Goal: Transaction & Acquisition: Purchase product/service

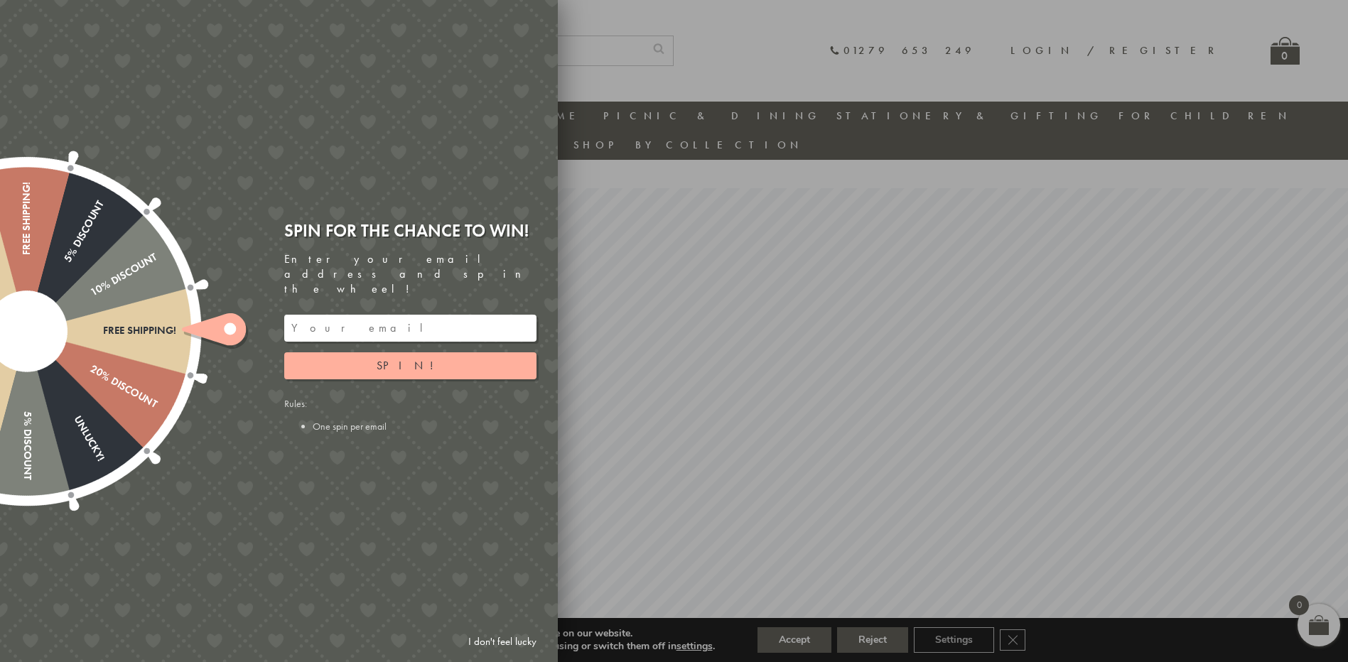
click at [513, 642] on link "I don't feel lucky" at bounding box center [502, 642] width 82 height 26
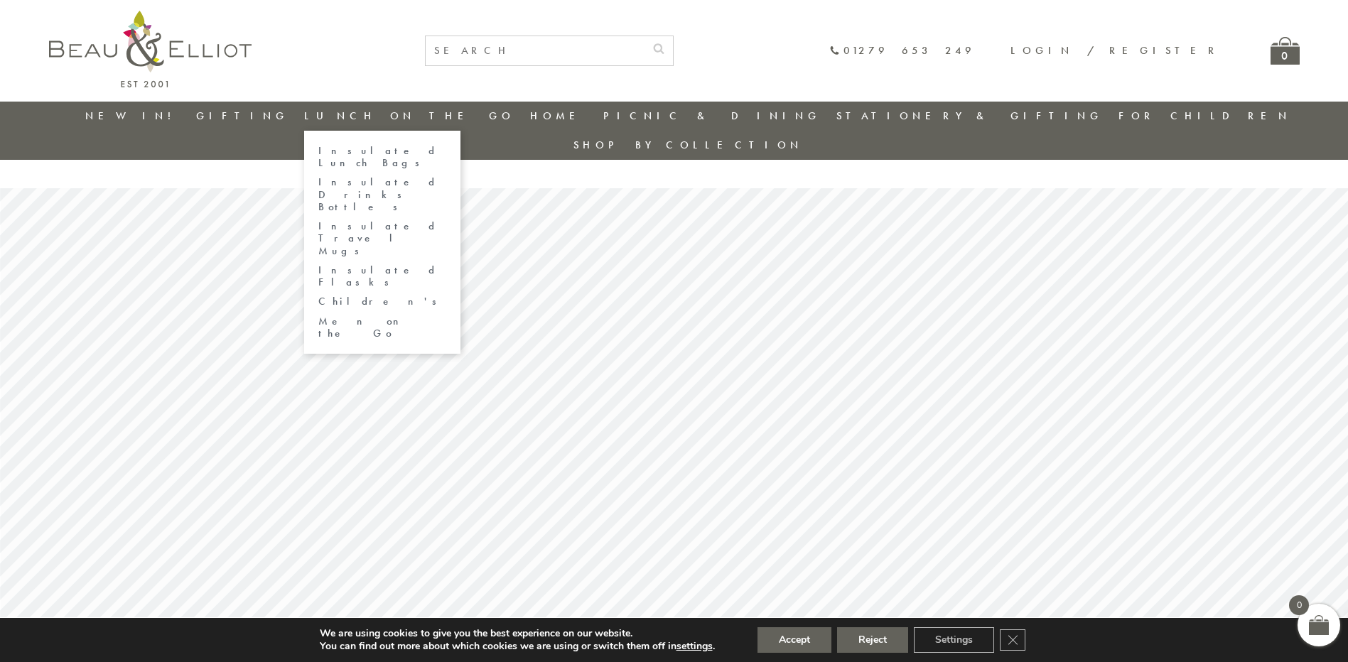
click at [380, 151] on link "Insulated Lunch Bags" at bounding box center [382, 157] width 128 height 25
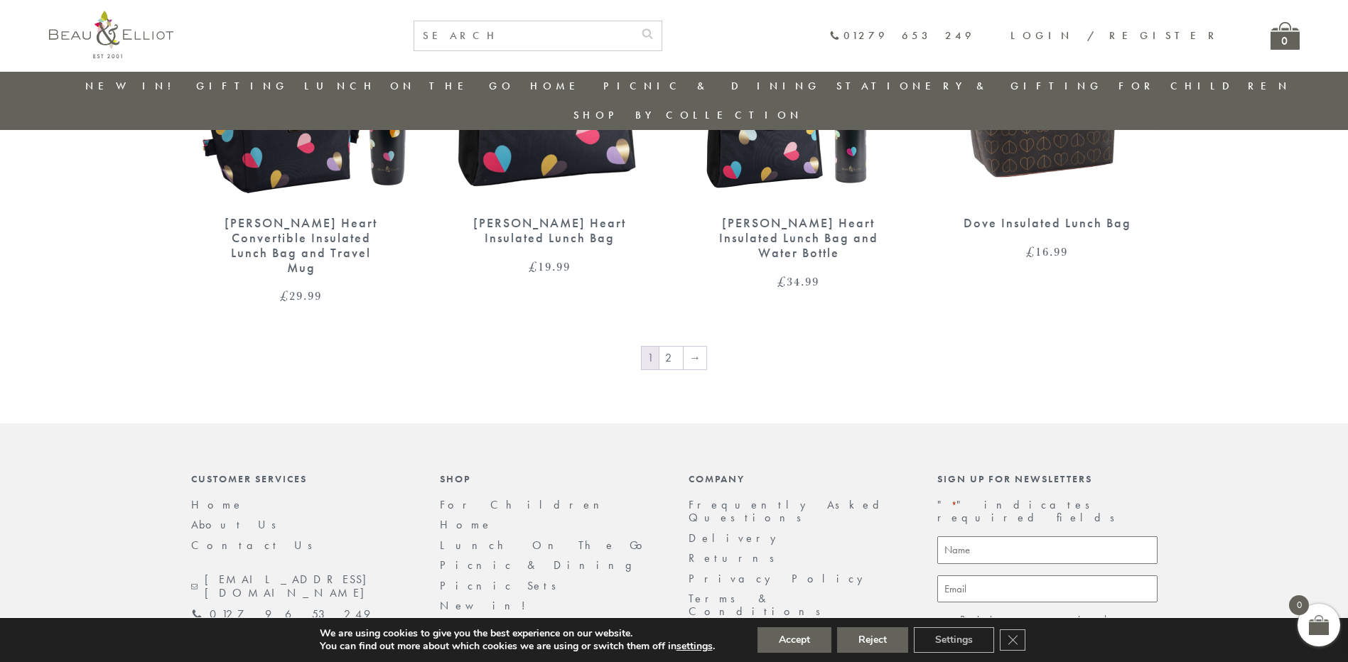
scroll to position [2511, 0]
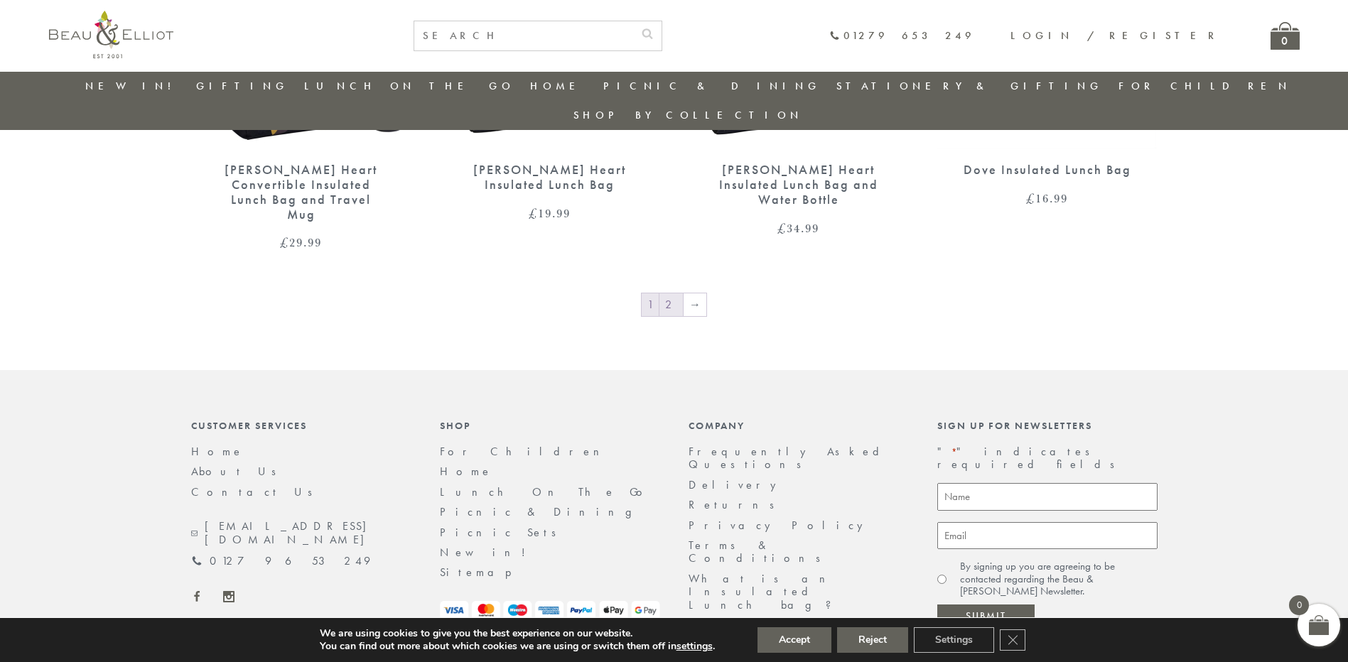
click at [669, 293] on link "2" at bounding box center [670, 304] width 23 height 23
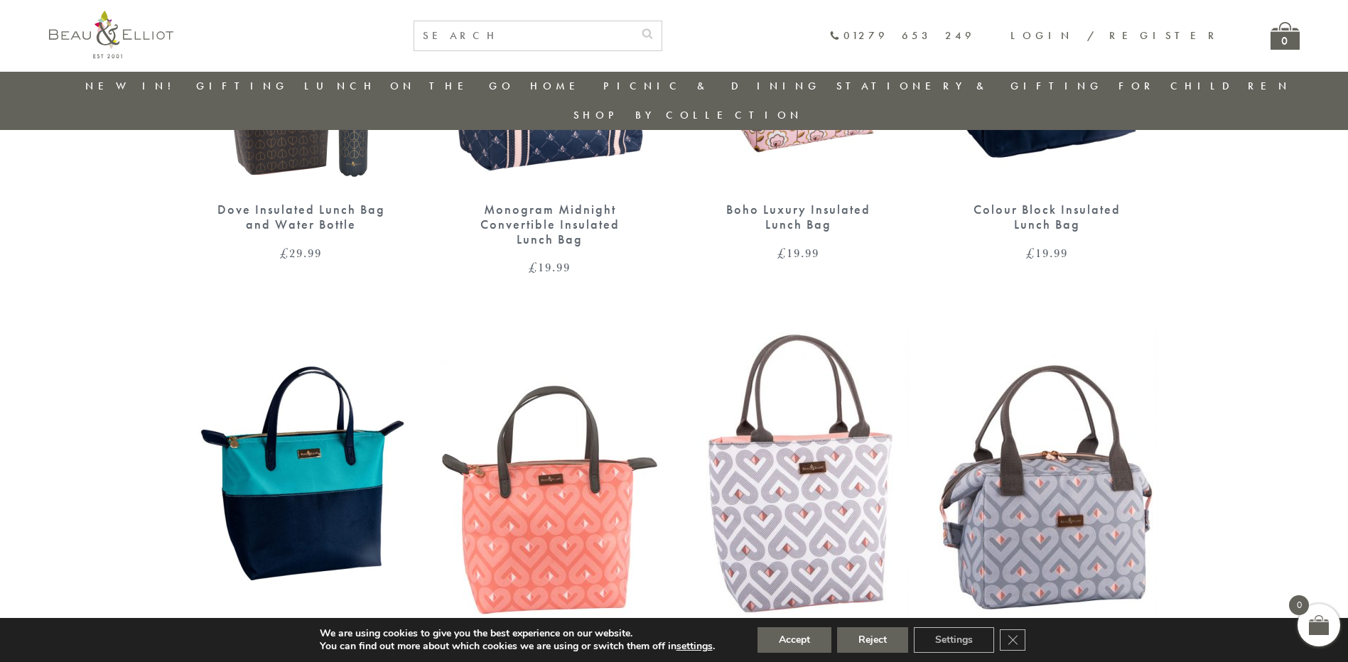
scroll to position [894, 0]
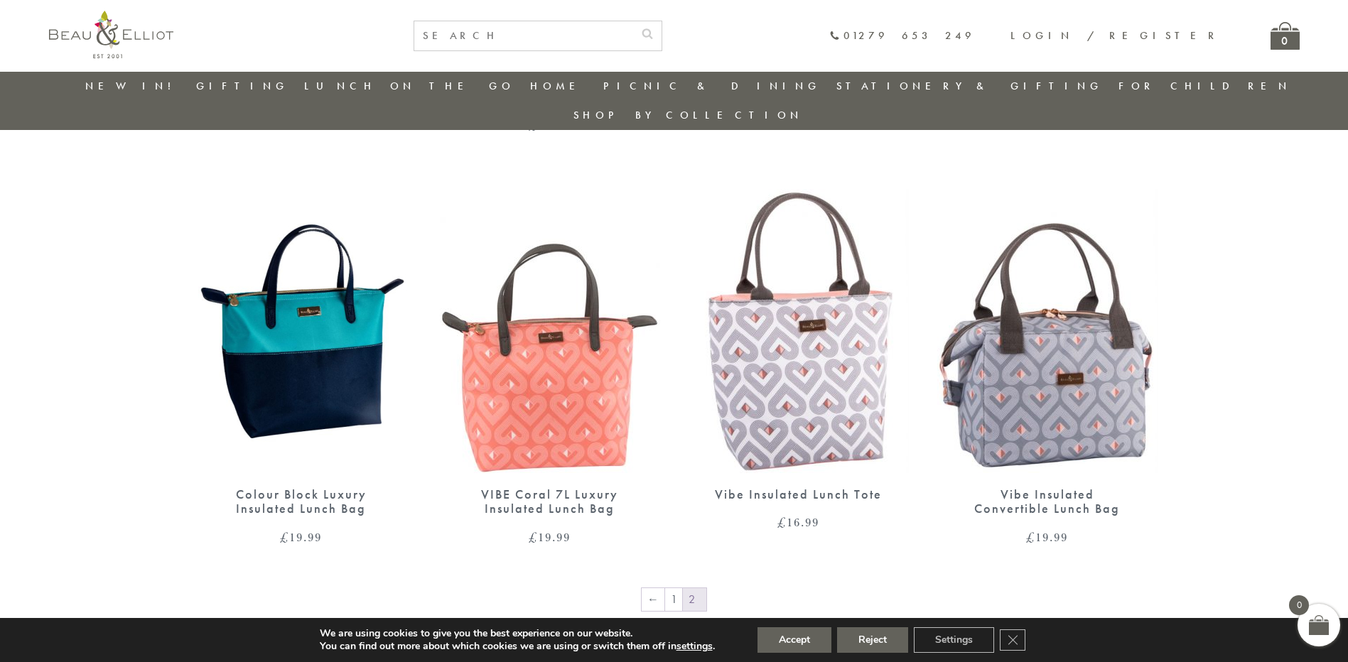
click at [144, 41] on img at bounding box center [111, 35] width 124 height 48
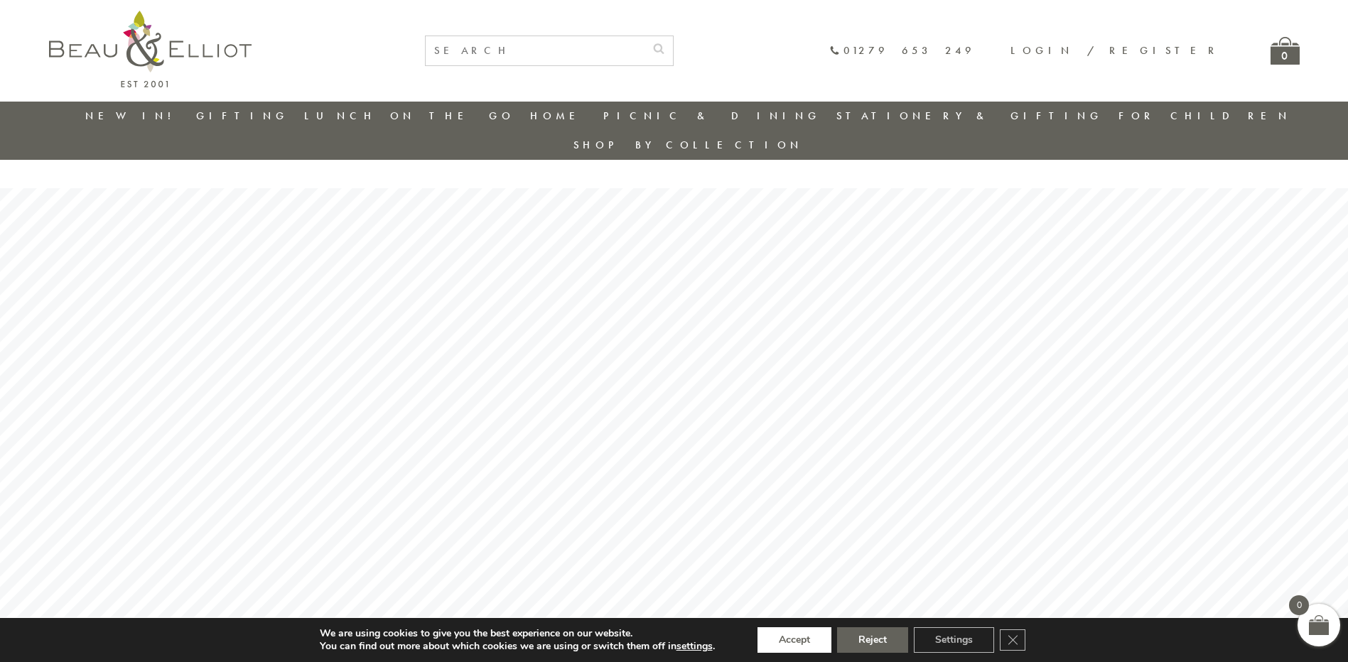
click at [785, 648] on button "Accept" at bounding box center [795, 640] width 74 height 26
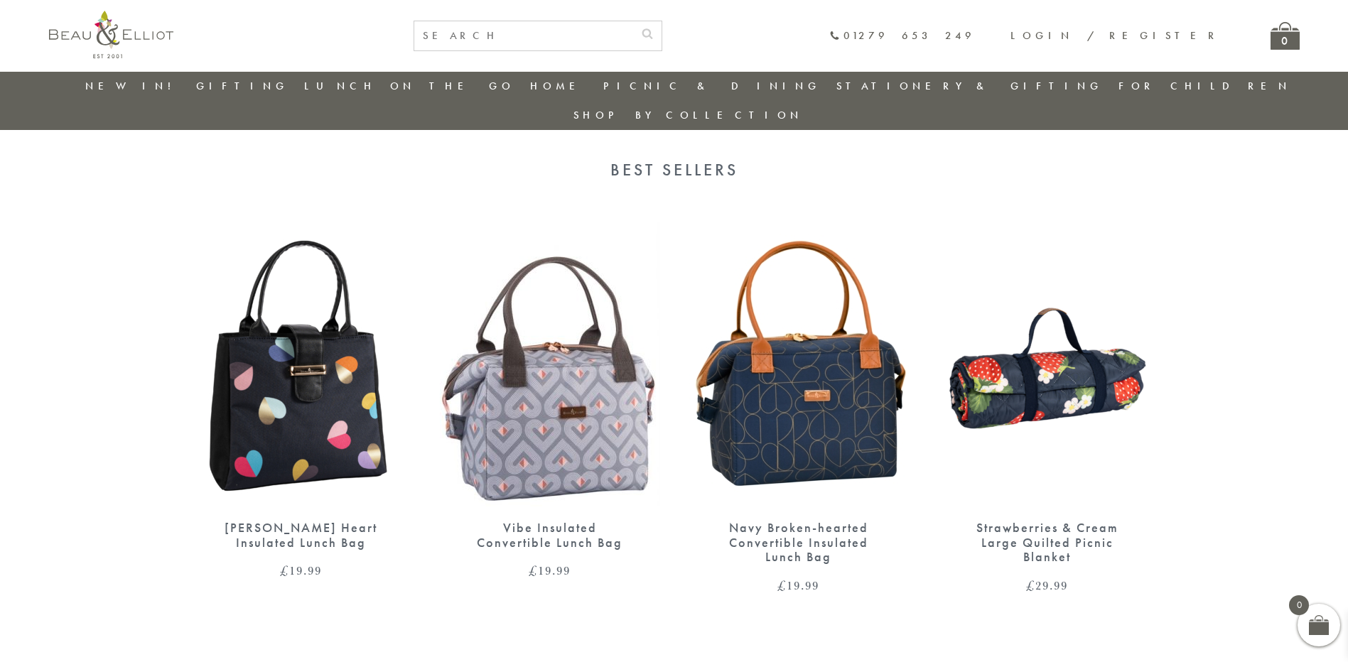
scroll to position [2671, 0]
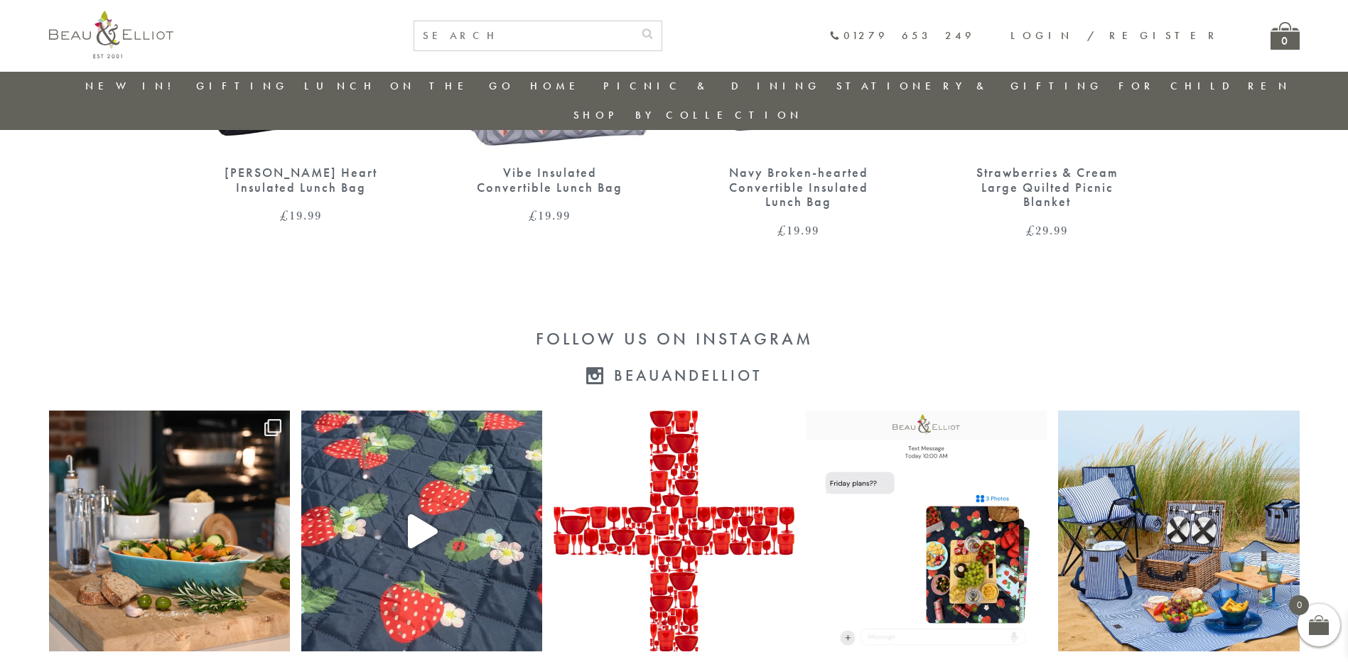
click at [633, 30] on input "text" at bounding box center [523, 35] width 219 height 29
type input "[GEOGRAPHIC_DATA]"
click at [633, 21] on button "submit" at bounding box center [647, 32] width 28 height 23
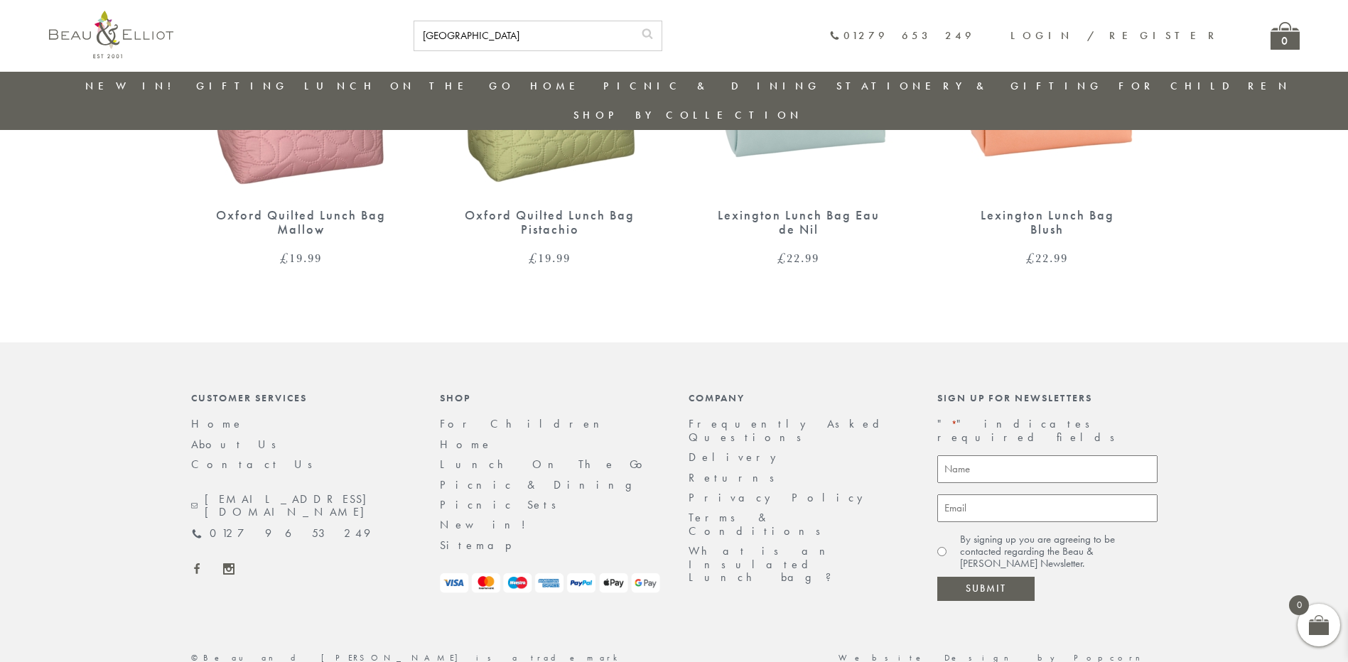
scroll to position [311, 0]
